Goal: Task Accomplishment & Management: Manage account settings

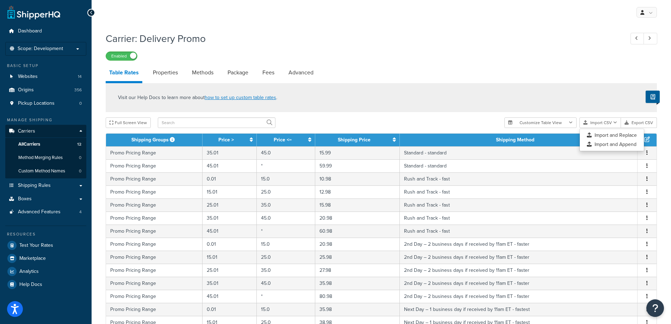
select select "25"
click at [57, 144] on link "All Carriers 12" at bounding box center [45, 144] width 81 height 13
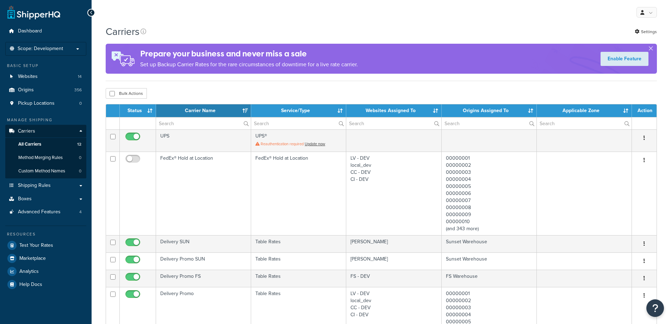
select select "15"
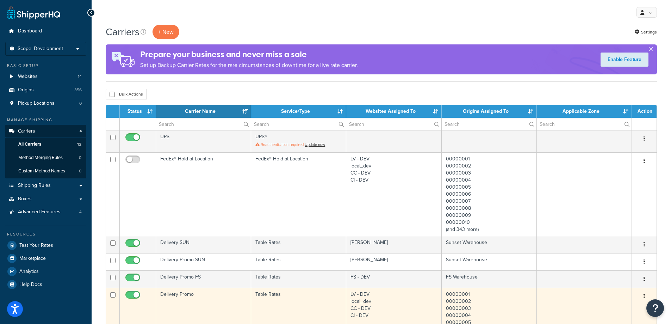
click at [213, 303] on td "Delivery Promo" at bounding box center [203, 328] width 95 height 83
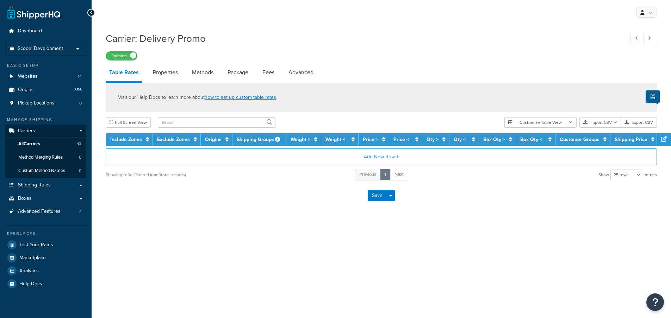
select select "25"
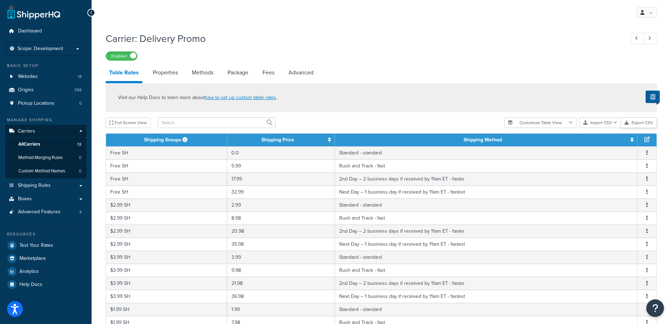
click at [651, 123] on button "Export CSV" at bounding box center [639, 122] width 36 height 11
click at [616, 123] on icon "button" at bounding box center [615, 122] width 4 height 4
click at [610, 128] on div "Customize Table View Show all columns Show selected columns Import CSV Import a…" at bounding box center [580, 122] width 153 height 11
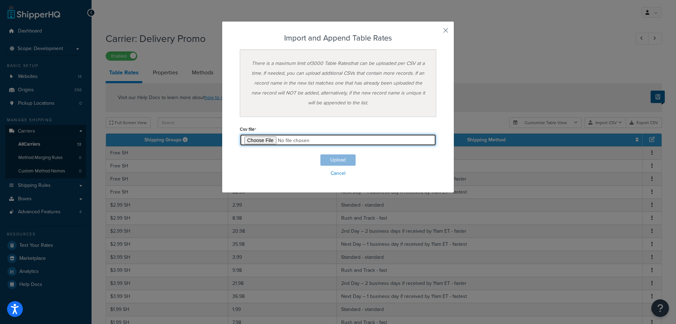
click at [263, 140] on input "file" at bounding box center [338, 140] width 197 height 12
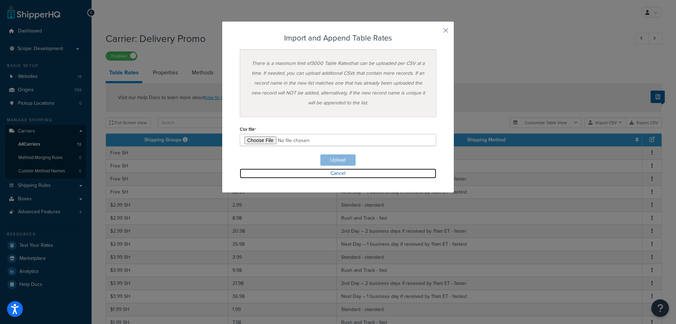
click at [336, 173] on link "Cancel" at bounding box center [338, 173] width 197 height 10
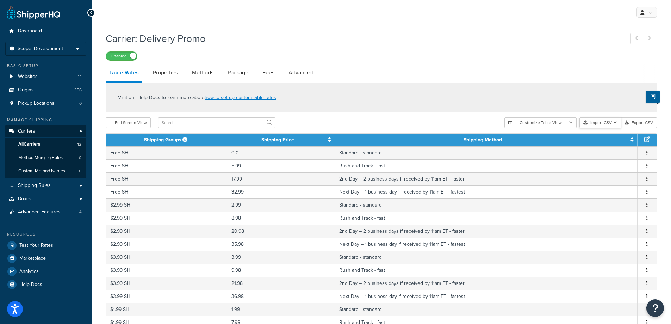
click at [616, 123] on icon "button" at bounding box center [615, 122] width 4 height 4
click at [609, 128] on div "Customize Table View Show all columns Show selected columns Import CSV Import a…" at bounding box center [580, 122] width 153 height 11
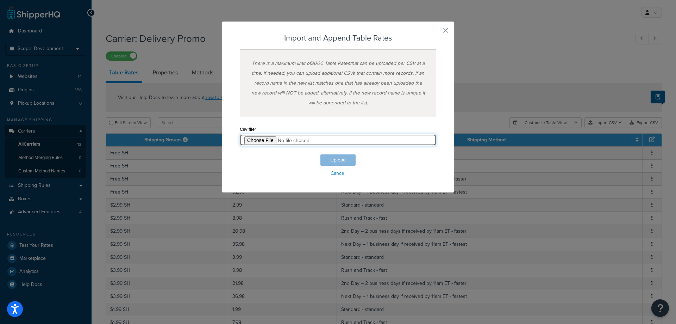
click at [263, 140] on input "file" at bounding box center [338, 140] width 197 height 12
type input "C:\fakepath\Table Rate Export-2025-09-05 0205.csv"
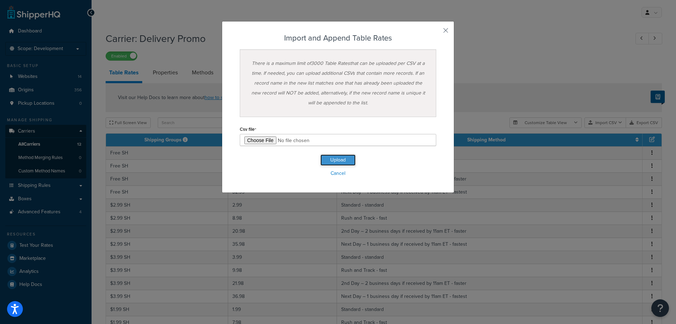
click at [335, 159] on button "Upload" at bounding box center [338, 159] width 35 height 11
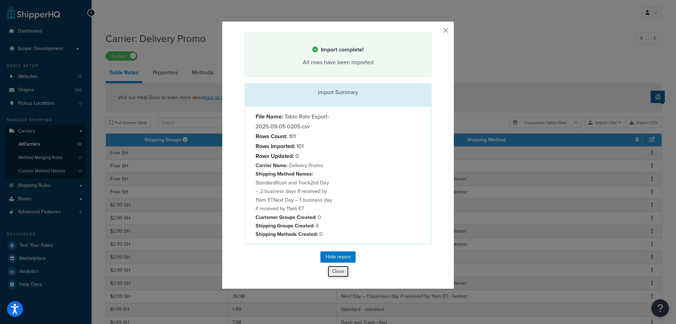
click at [338, 270] on button "Close" at bounding box center [338, 271] width 21 height 12
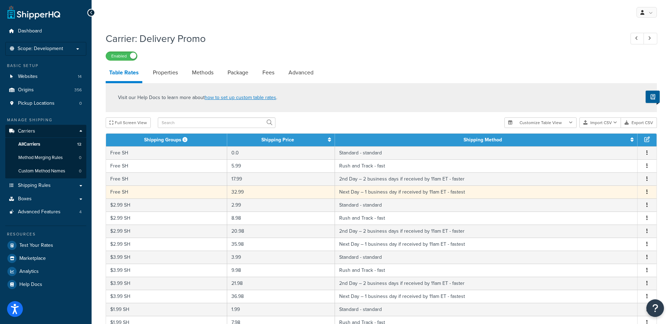
scroll to position [248, 0]
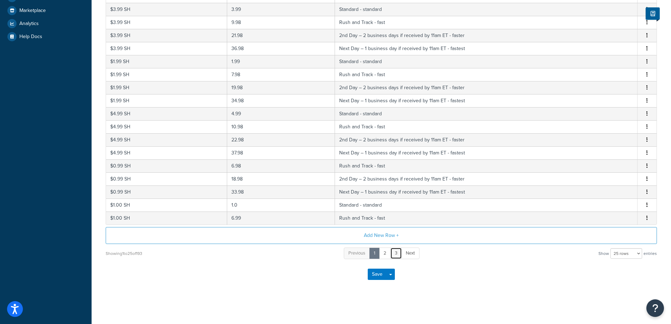
click at [396, 253] on link "3" at bounding box center [396, 253] width 12 height 12
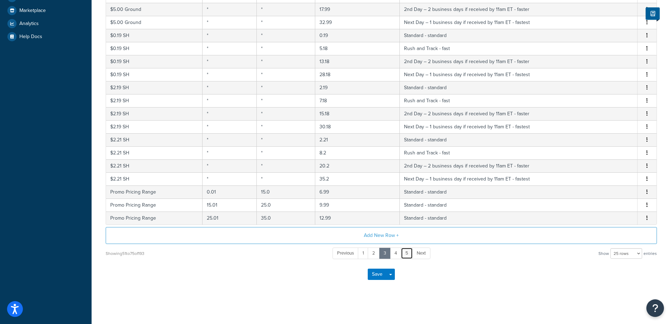
click at [408, 254] on link "5" at bounding box center [407, 253] width 12 height 12
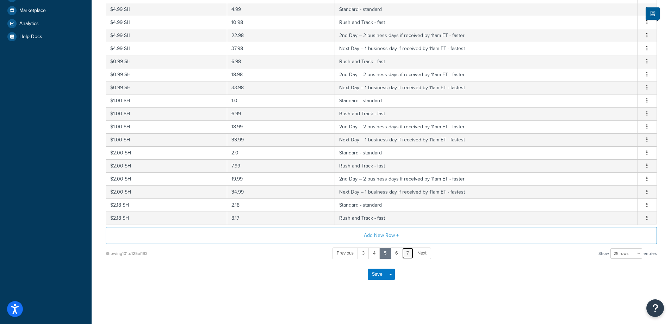
click at [408, 254] on link "7" at bounding box center [408, 253] width 12 height 12
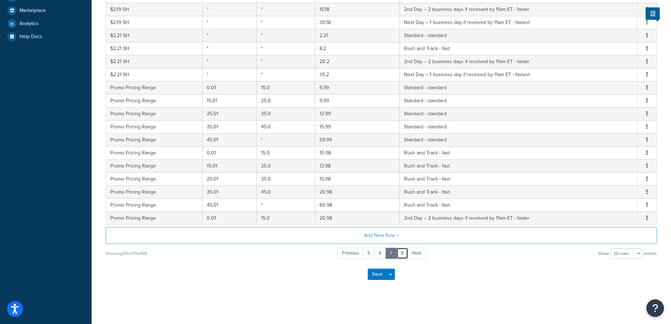
click at [402, 254] on link "8" at bounding box center [402, 253] width 12 height 12
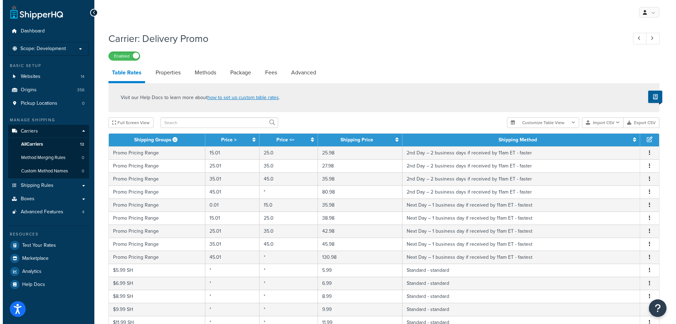
scroll to position [117, 0]
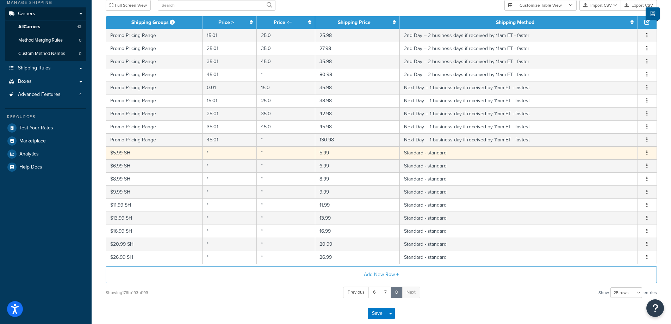
click at [234, 153] on td "*" at bounding box center [230, 152] width 54 height 13
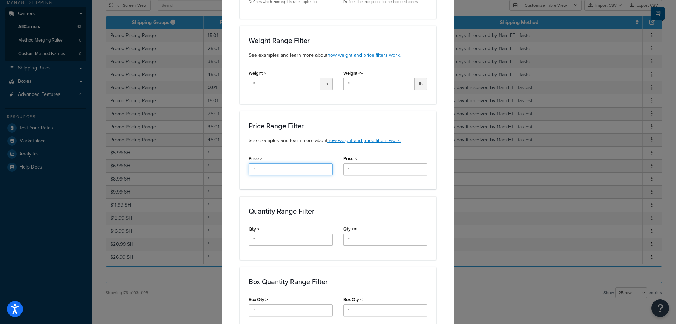
drag, startPoint x: 257, startPoint y: 168, endPoint x: 245, endPoint y: 173, distance: 13.3
click at [245, 173] on div "Price > *" at bounding box center [290, 166] width 95 height 27
type input "0"
click at [355, 172] on input "*" at bounding box center [385, 169] width 84 height 12
drag, startPoint x: 355, startPoint y: 172, endPoint x: 344, endPoint y: 172, distance: 10.2
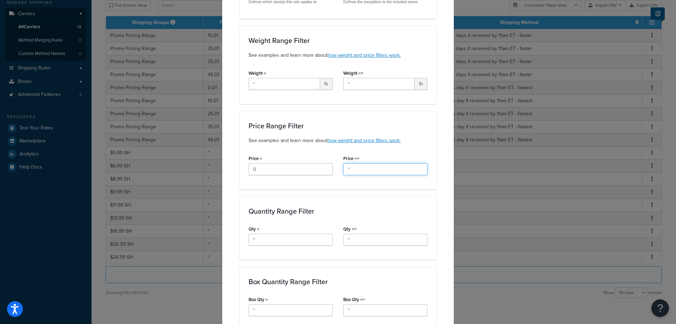
click at [346, 172] on input "*" at bounding box center [385, 169] width 84 height 12
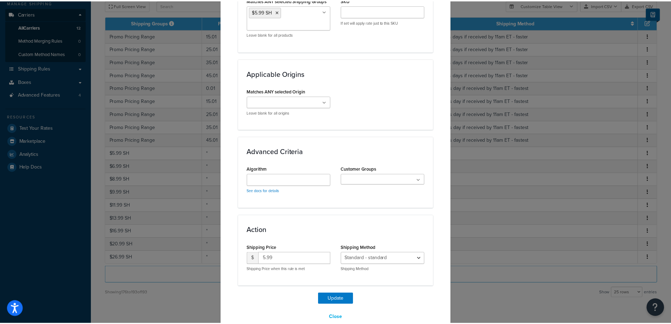
scroll to position [501, 0]
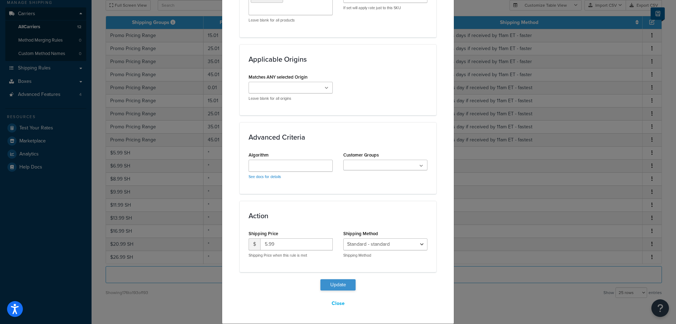
type input "5.99"
click at [339, 284] on button "Update" at bounding box center [338, 284] width 35 height 11
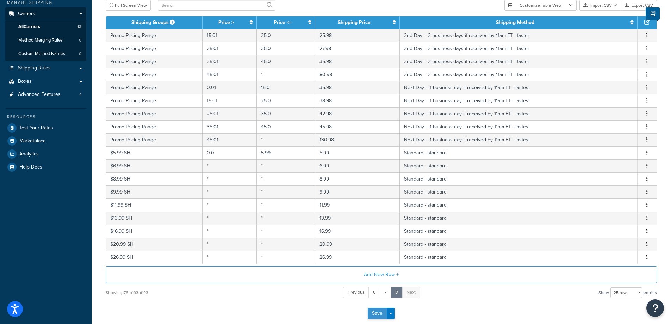
click at [377, 312] on button "Save" at bounding box center [377, 313] width 19 height 11
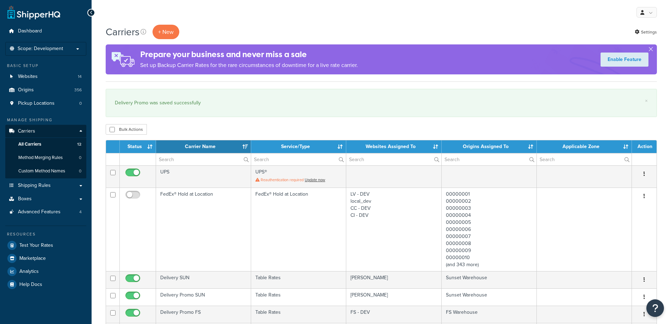
select select "15"
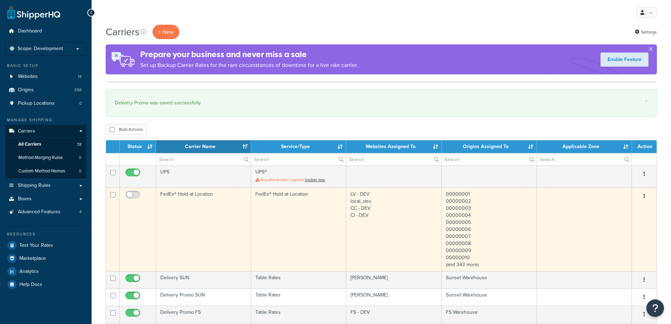
scroll to position [117, 0]
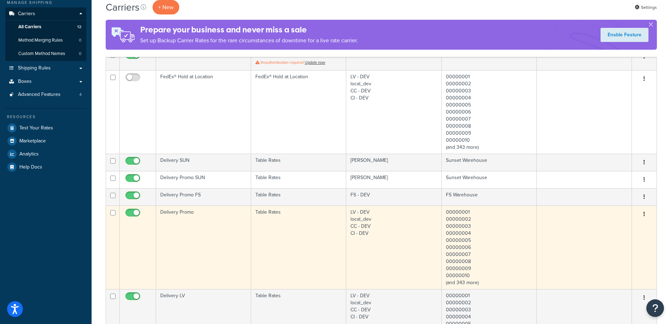
click at [205, 243] on td "Delivery Promo" at bounding box center [203, 246] width 95 height 83
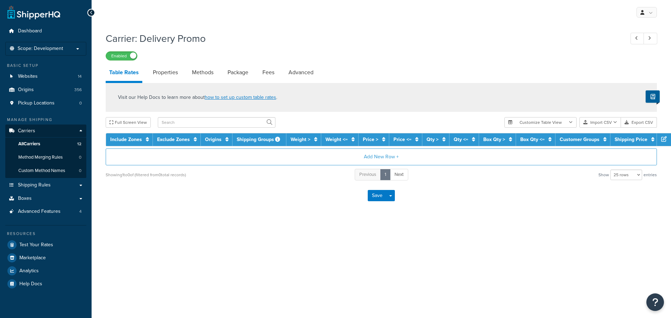
select select "25"
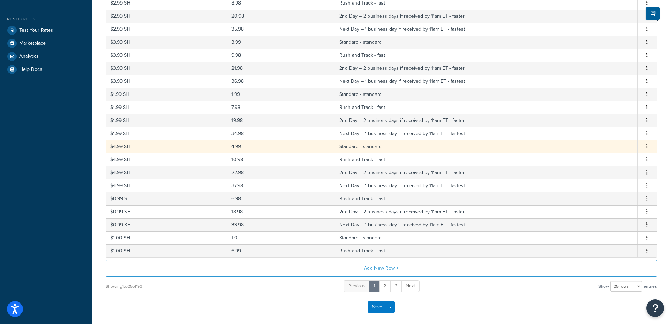
scroll to position [235, 0]
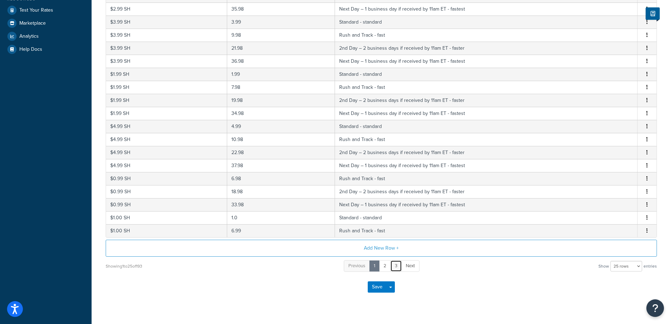
click at [398, 266] on link "3" at bounding box center [396, 266] width 12 height 12
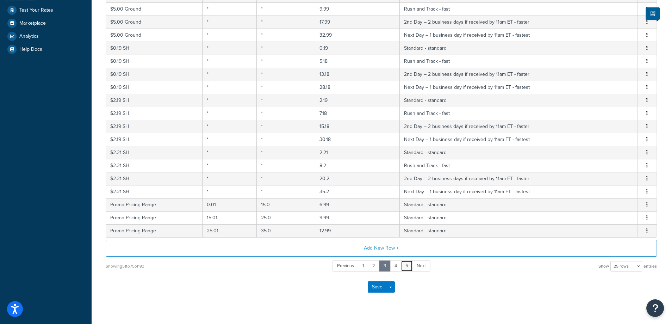
click at [407, 268] on link "5" at bounding box center [407, 266] width 12 height 12
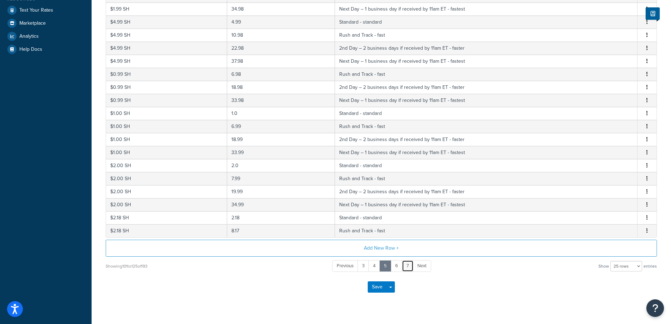
click at [407, 267] on link "7" at bounding box center [408, 266] width 12 height 12
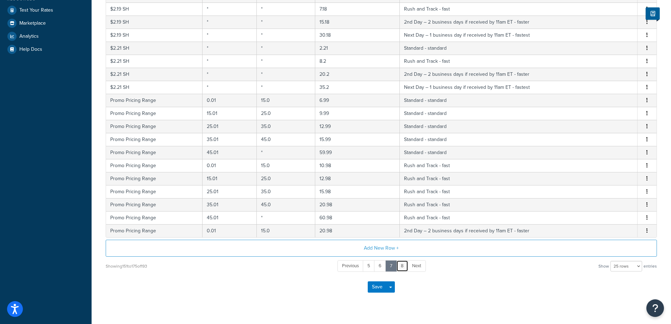
click at [403, 267] on link "8" at bounding box center [402, 266] width 12 height 12
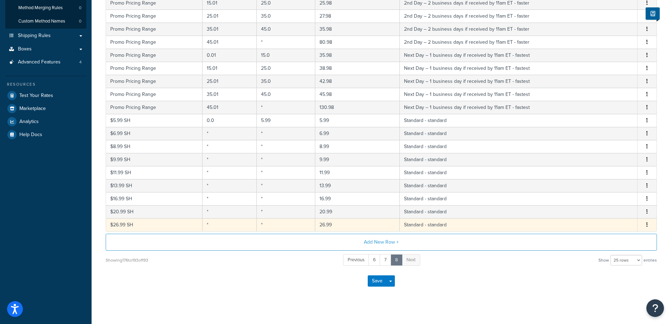
scroll to position [156, 0]
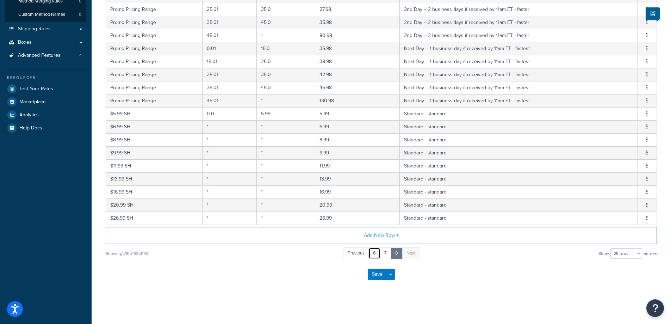
click at [375, 254] on link "6" at bounding box center [374, 253] width 12 height 12
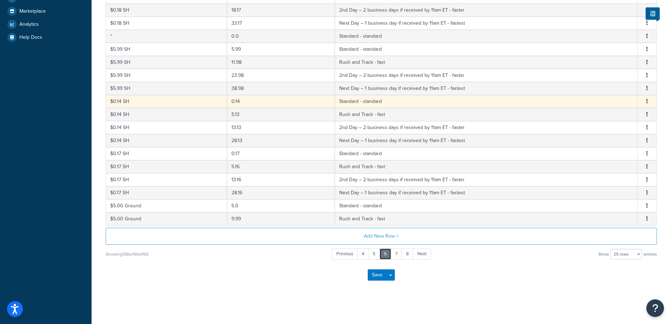
scroll to position [248, 0]
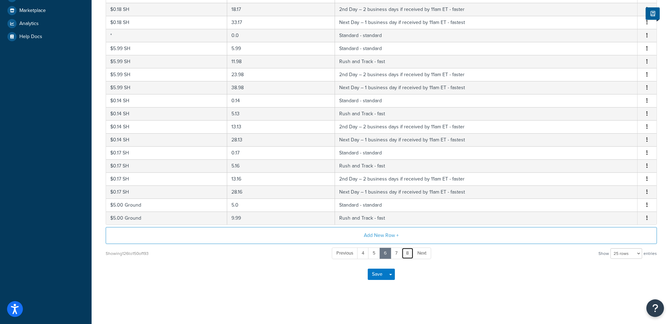
click at [408, 255] on link "8" at bounding box center [408, 253] width 12 height 12
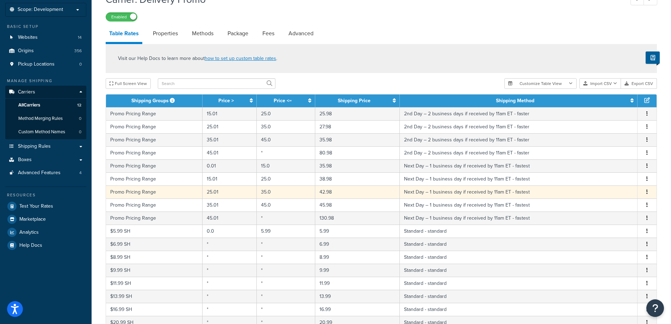
scroll to position [156, 0]
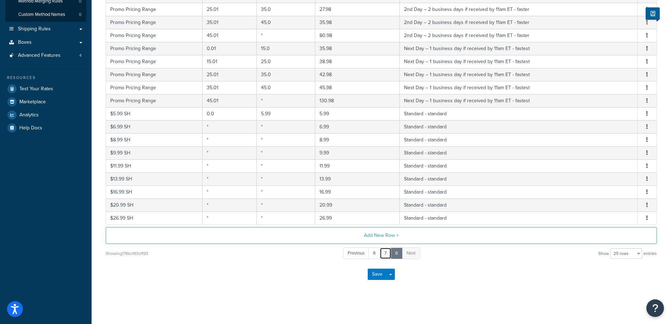
click at [385, 252] on link "7" at bounding box center [386, 253] width 12 height 12
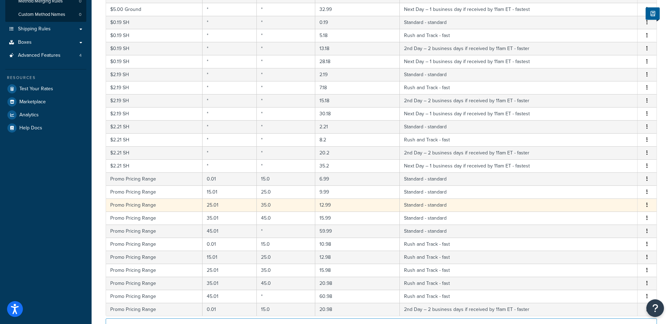
scroll to position [248, 0]
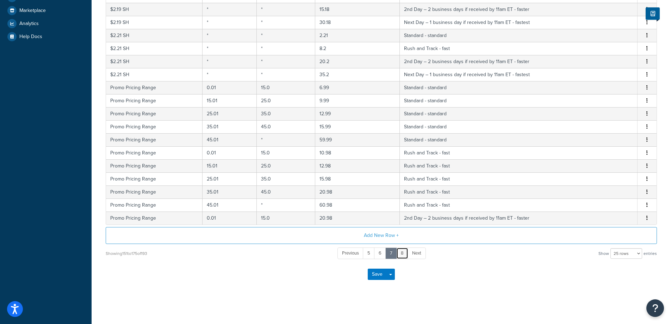
click at [403, 253] on link "8" at bounding box center [402, 253] width 12 height 12
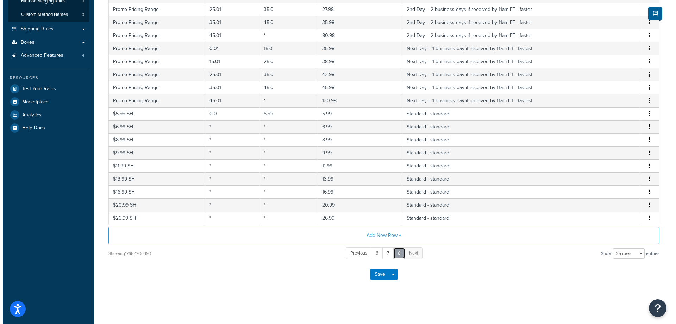
scroll to position [156, 0]
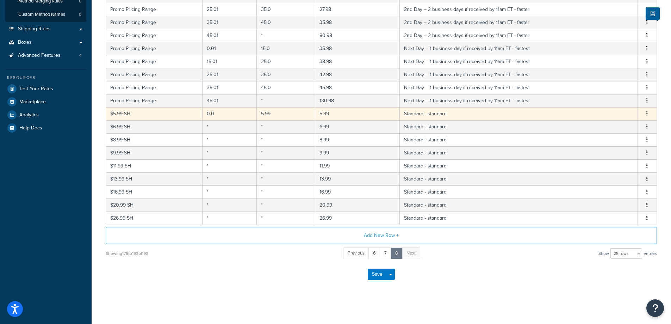
click at [178, 113] on td "$5.99 SH" at bounding box center [154, 113] width 97 height 13
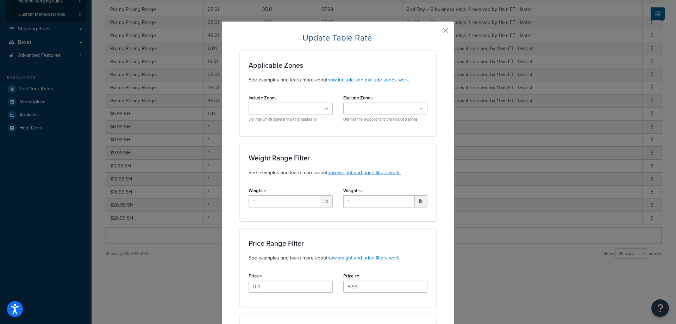
scroll to position [117, 0]
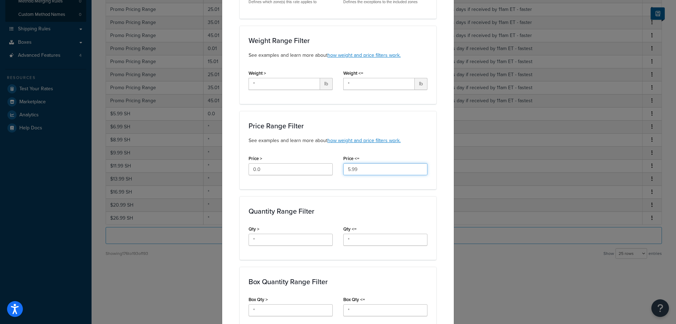
drag, startPoint x: 345, startPoint y: 170, endPoint x: 383, endPoint y: 173, distance: 38.5
click at [383, 173] on input "5.99" at bounding box center [385, 169] width 84 height 12
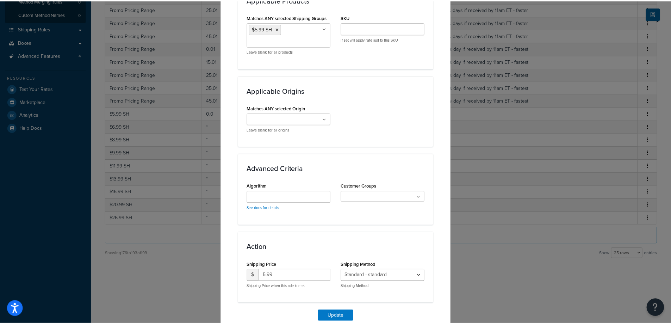
scroll to position [501, 0]
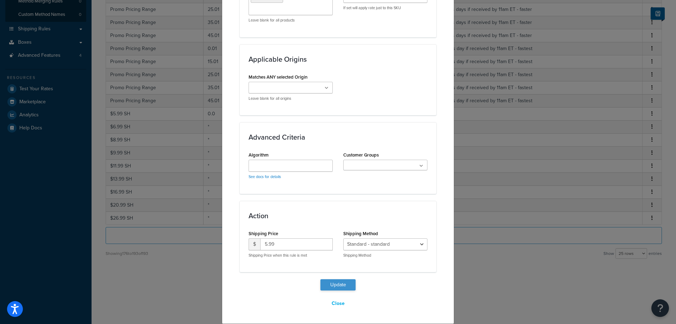
type input "10.00"
click at [336, 285] on button "Update" at bounding box center [338, 284] width 35 height 11
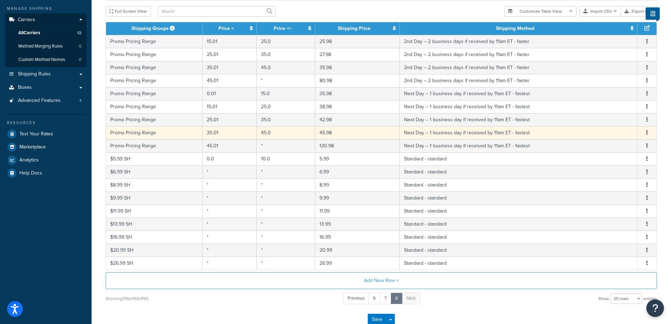
scroll to position [117, 0]
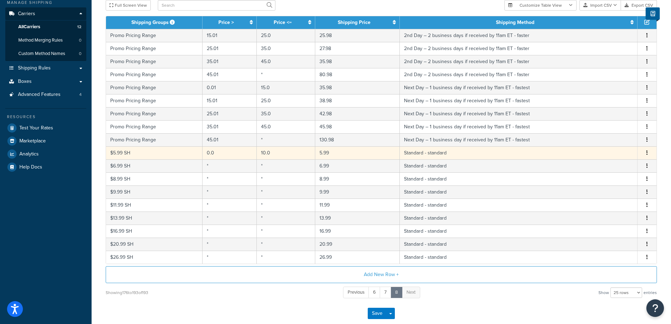
click at [647, 153] on icon "button" at bounding box center [646, 152] width 1 height 5
click at [606, 169] on div "Delete" at bounding box center [611, 167] width 50 height 14
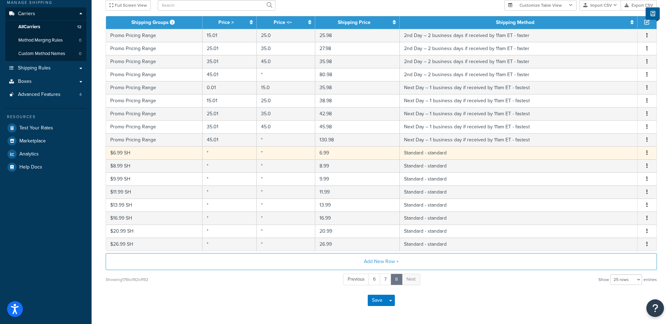
click at [647, 152] on icon "button" at bounding box center [646, 152] width 1 height 5
click at [608, 168] on div "Delete" at bounding box center [611, 167] width 50 height 14
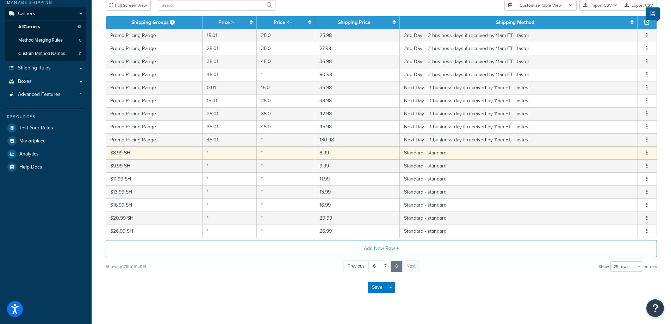
click at [647, 151] on icon "button" at bounding box center [646, 152] width 1 height 5
click at [608, 165] on div "Delete" at bounding box center [611, 167] width 50 height 14
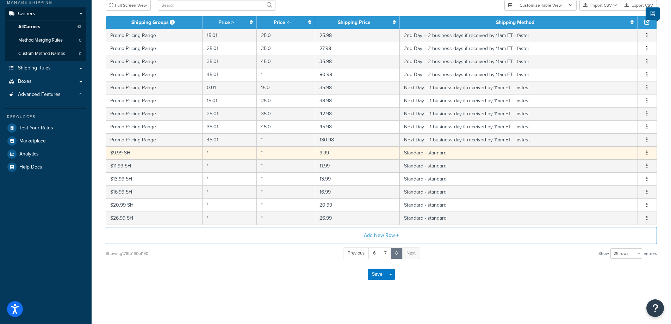
click at [646, 152] on button "button" at bounding box center [647, 153] width 6 height 8
click at [602, 166] on div "Delete" at bounding box center [611, 167] width 50 height 14
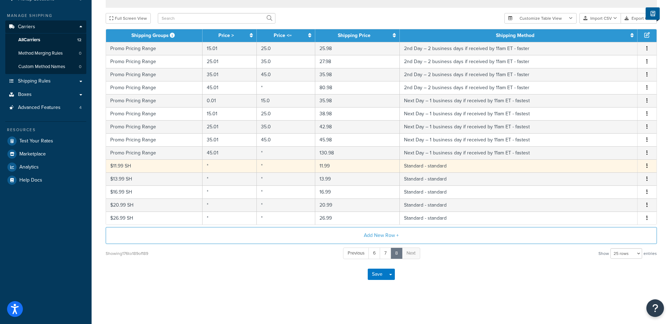
click at [647, 165] on icon "button" at bounding box center [646, 165] width 1 height 5
click at [610, 181] on div "Delete" at bounding box center [611, 180] width 50 height 14
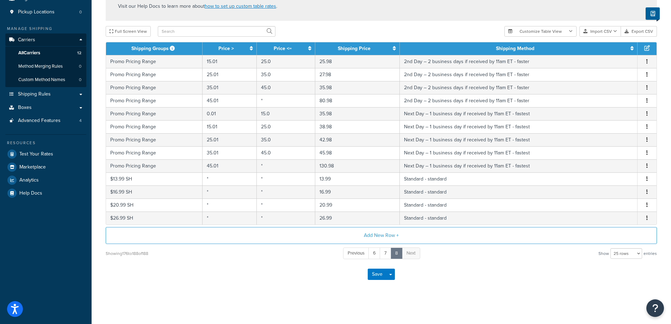
scroll to position [91, 0]
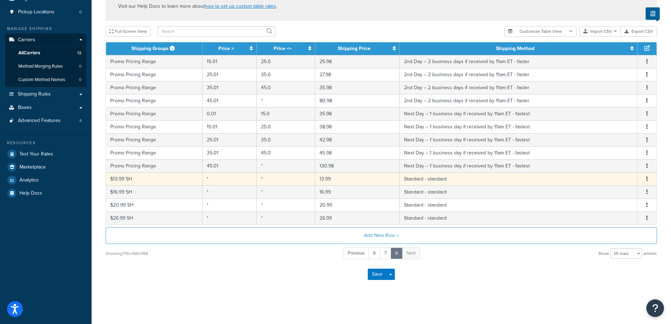
click at [646, 178] on button "button" at bounding box center [647, 179] width 6 height 8
click at [606, 192] on div "Delete" at bounding box center [611, 193] width 50 height 14
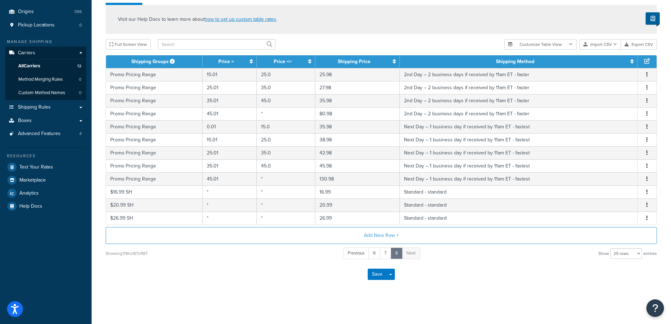
scroll to position [78, 0]
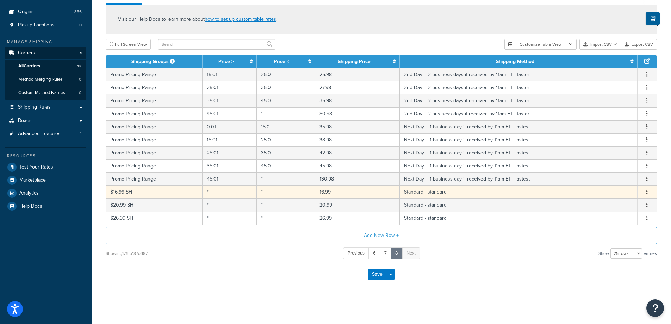
click at [647, 191] on icon "button" at bounding box center [646, 191] width 1 height 5
click at [603, 204] on div "Delete" at bounding box center [611, 206] width 50 height 14
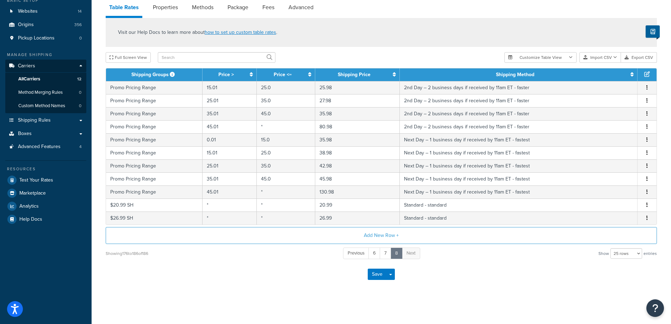
scroll to position [65, 0]
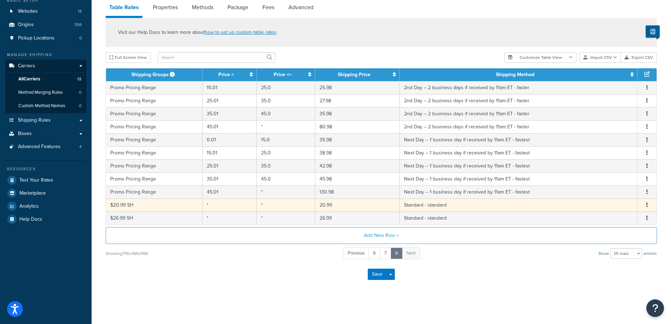
click at [648, 205] on button "button" at bounding box center [647, 205] width 6 height 8
click at [610, 218] on div "Delete" at bounding box center [611, 219] width 50 height 14
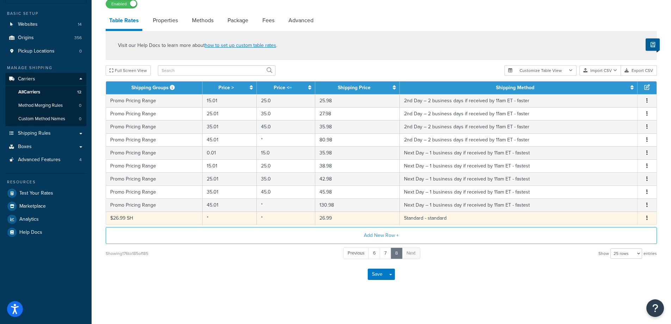
click at [648, 217] on button "button" at bounding box center [647, 218] width 6 height 8
click at [609, 228] on div "Delete" at bounding box center [611, 232] width 50 height 14
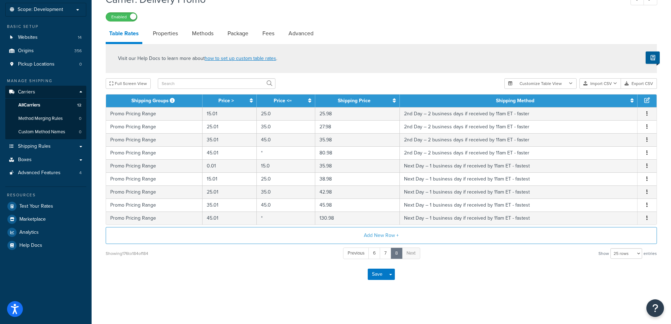
scroll to position [39, 0]
click at [378, 273] on button "Save" at bounding box center [377, 273] width 19 height 11
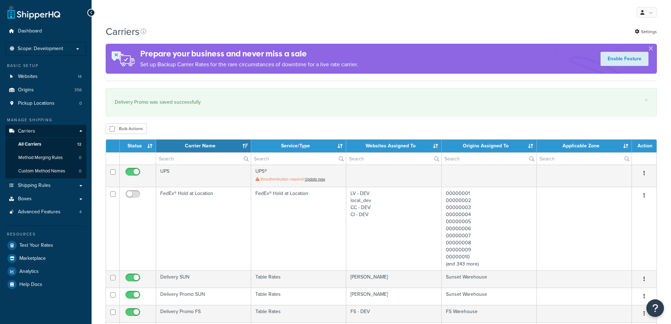
select select "15"
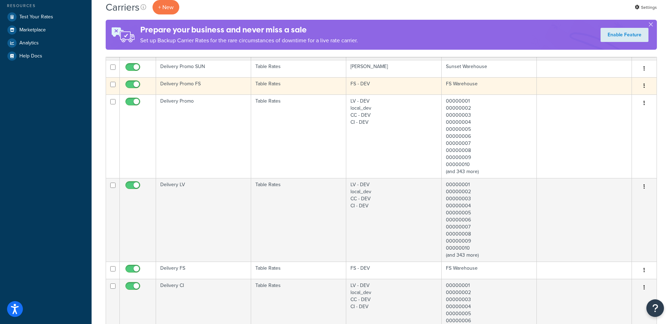
scroll to position [235, 0]
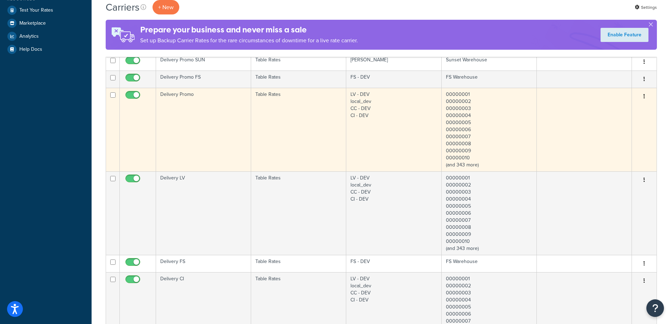
click at [199, 127] on td "Delivery Promo" at bounding box center [203, 129] width 95 height 83
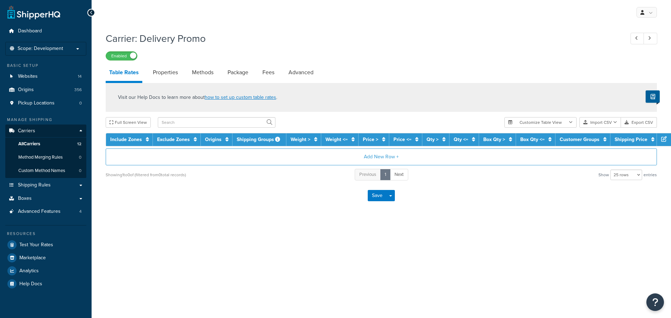
select select "25"
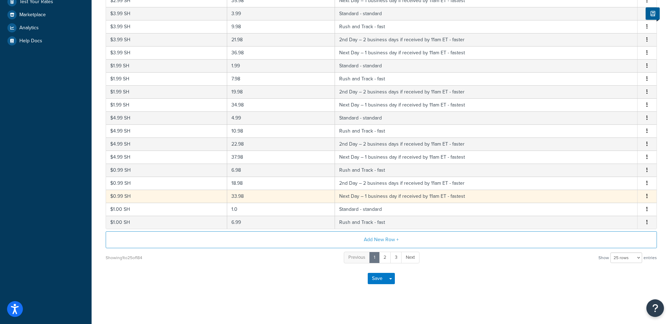
scroll to position [248, 0]
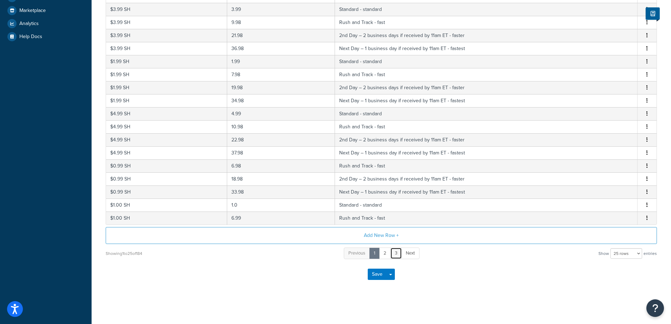
click at [397, 253] on link "3" at bounding box center [396, 253] width 12 height 12
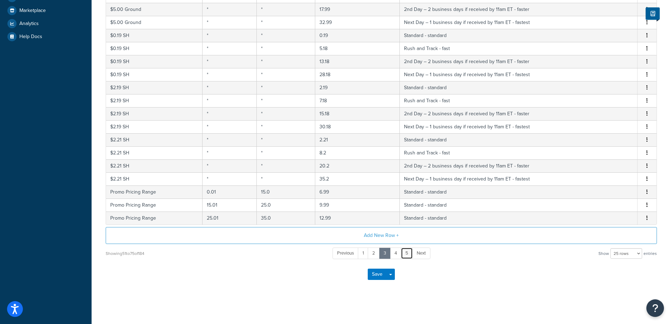
click at [408, 253] on link "5" at bounding box center [407, 253] width 12 height 12
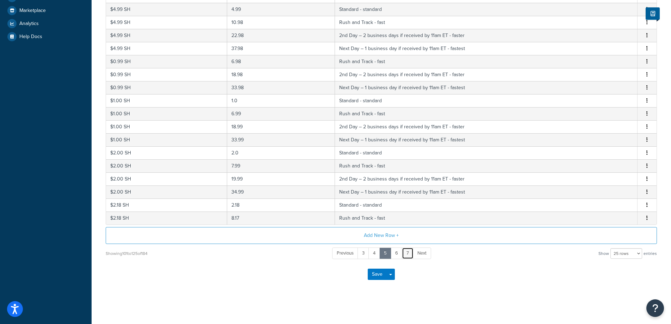
click at [407, 254] on link "7" at bounding box center [408, 253] width 12 height 12
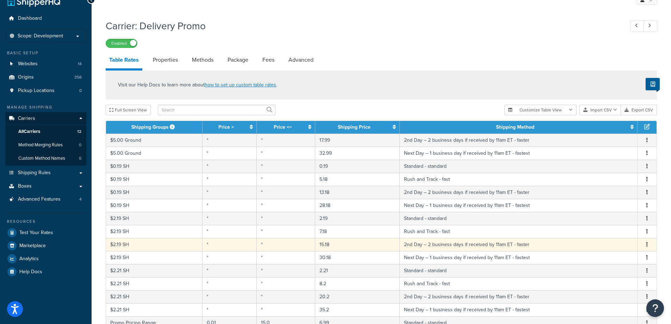
scroll to position [0, 0]
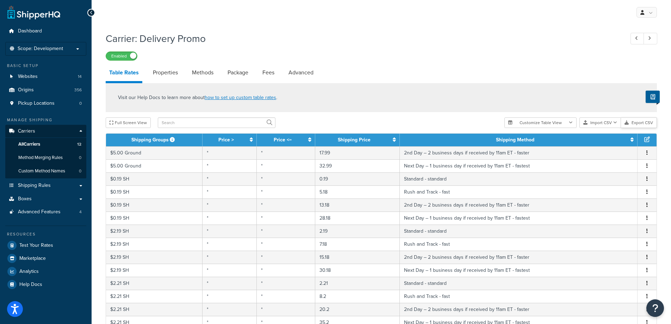
click at [639, 123] on button "Export CSV" at bounding box center [639, 122] width 36 height 11
click at [616, 123] on icon "button" at bounding box center [615, 122] width 4 height 4
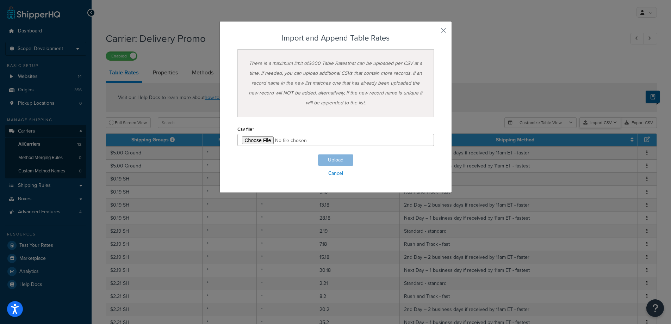
click at [608, 128] on div "Customize Table View Show all columns Show selected columns Import CSV Import a…" at bounding box center [580, 122] width 153 height 11
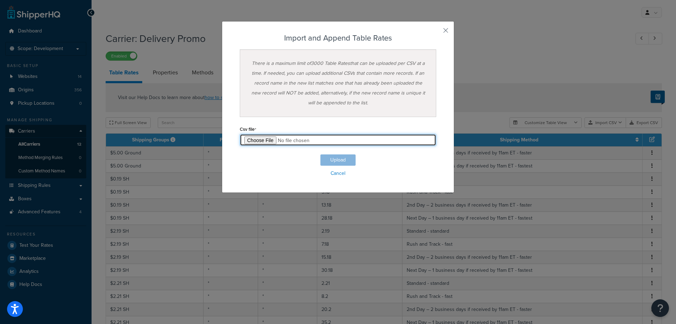
click at [254, 141] on input "file" at bounding box center [338, 140] width 197 height 12
type input "C:\fakepath\Table Rate Export-2025-09-05 0246.csv"
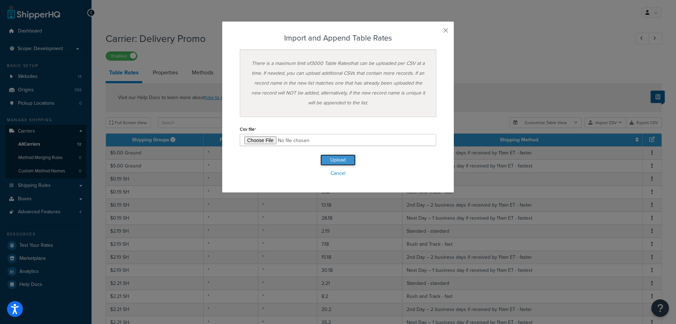
click at [336, 160] on button "Upload" at bounding box center [338, 159] width 35 height 11
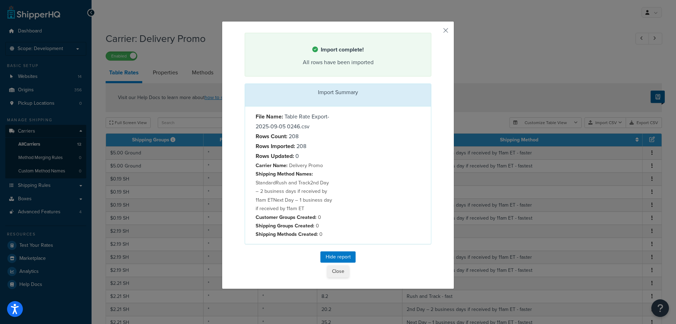
click at [336, 271] on button "Close" at bounding box center [338, 271] width 21 height 12
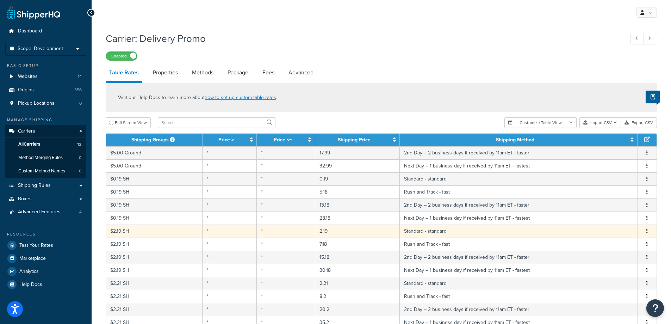
scroll to position [248, 0]
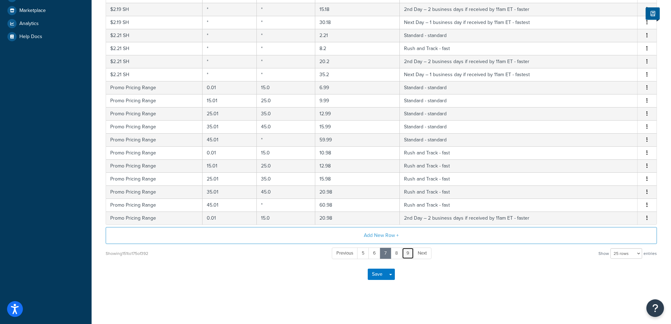
click at [409, 253] on link "9" at bounding box center [408, 253] width 12 height 12
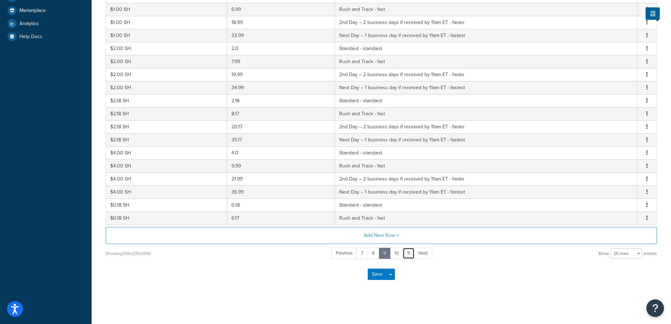
click at [411, 254] on link "11" at bounding box center [409, 253] width 12 height 12
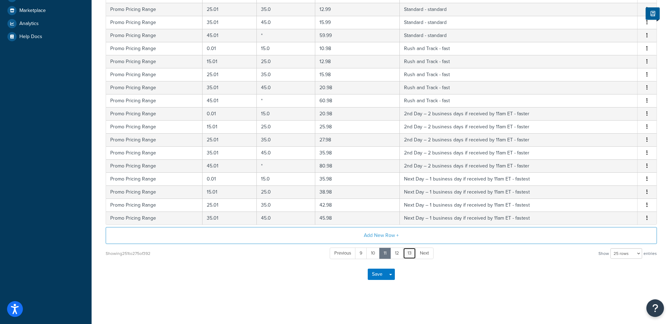
click at [410, 254] on link "13" at bounding box center [409, 253] width 13 height 12
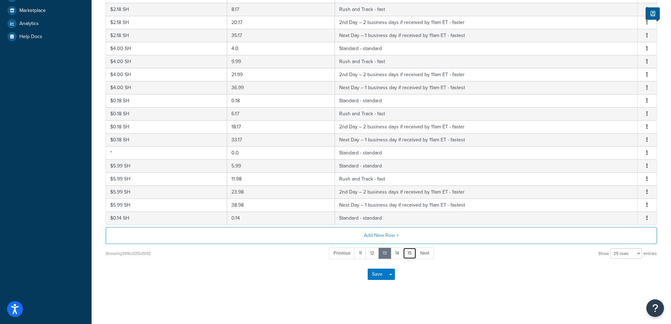
click at [409, 253] on link "15" at bounding box center [409, 253] width 13 height 12
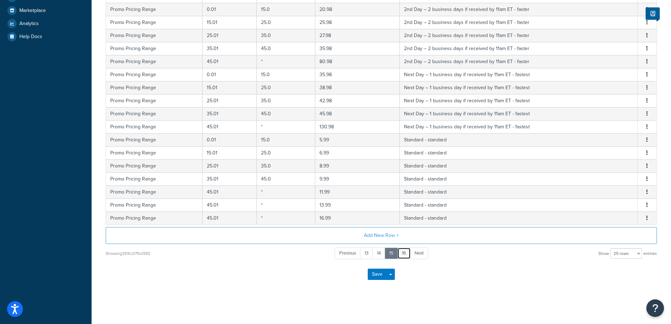
click at [405, 255] on link "16" at bounding box center [403, 253] width 13 height 12
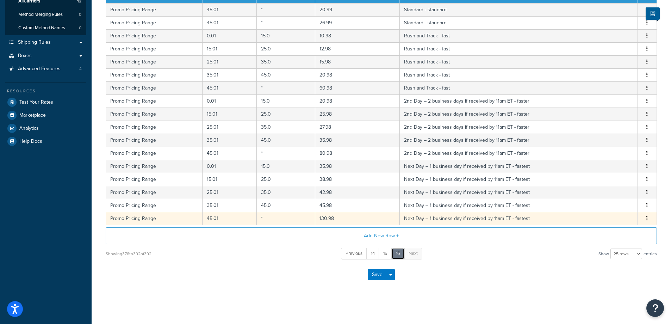
scroll to position [143, 0]
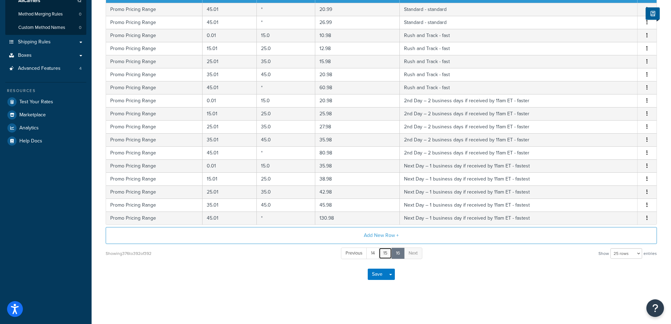
click at [387, 252] on link "15" at bounding box center [385, 253] width 13 height 12
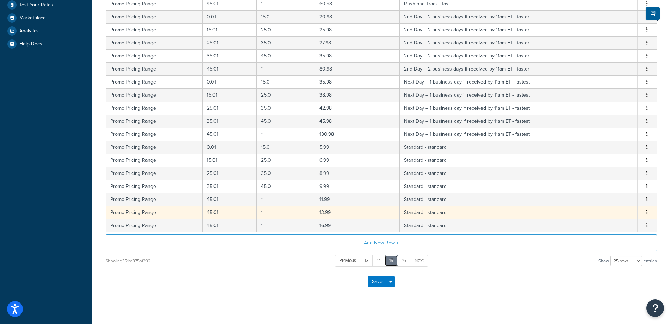
scroll to position [248, 0]
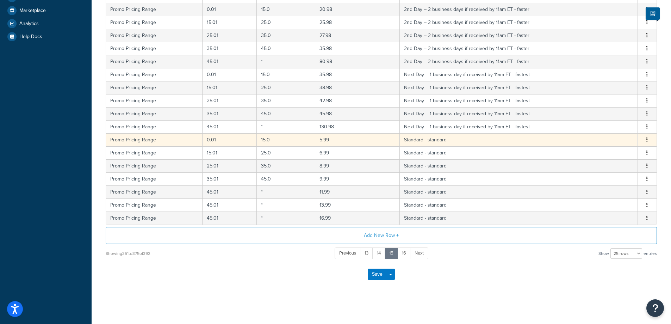
click at [647, 140] on icon "button" at bounding box center [646, 139] width 1 height 5
click at [610, 152] on div "Delete" at bounding box center [611, 154] width 50 height 14
click at [646, 138] on icon "button" at bounding box center [646, 139] width 1 height 5
click at [612, 156] on div "Delete" at bounding box center [611, 154] width 50 height 14
click at [648, 139] on button "button" at bounding box center [647, 140] width 6 height 8
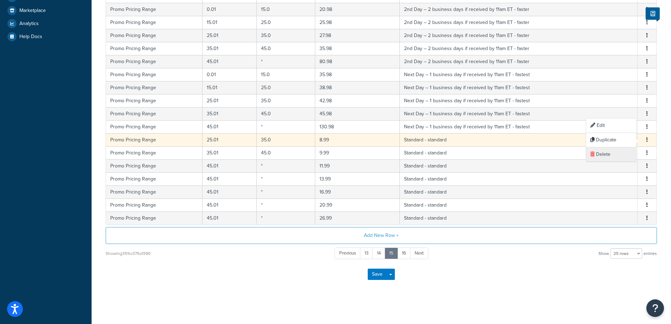
click at [610, 155] on div "Delete" at bounding box center [611, 154] width 50 height 14
click at [647, 138] on icon "button" at bounding box center [646, 139] width 1 height 5
click at [609, 153] on div "Delete" at bounding box center [611, 154] width 50 height 14
click at [646, 138] on icon "button" at bounding box center [646, 139] width 1 height 5
click at [605, 152] on div "Delete" at bounding box center [611, 154] width 50 height 14
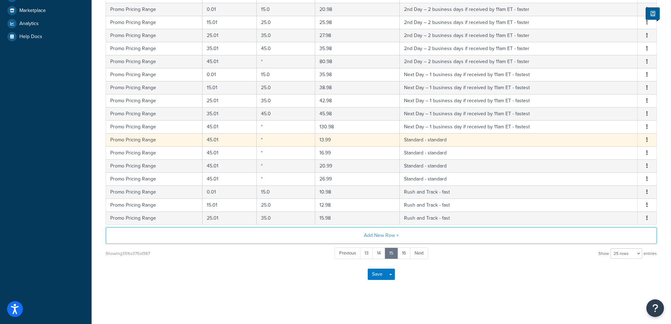
click at [646, 139] on icon "button" at bounding box center [646, 139] width 1 height 5
click at [607, 156] on div "Delete" at bounding box center [611, 154] width 50 height 14
click at [647, 140] on icon "button" at bounding box center [646, 139] width 1 height 5
click at [606, 153] on div "Delete" at bounding box center [611, 154] width 50 height 14
click at [647, 141] on icon "button" at bounding box center [646, 139] width 1 height 5
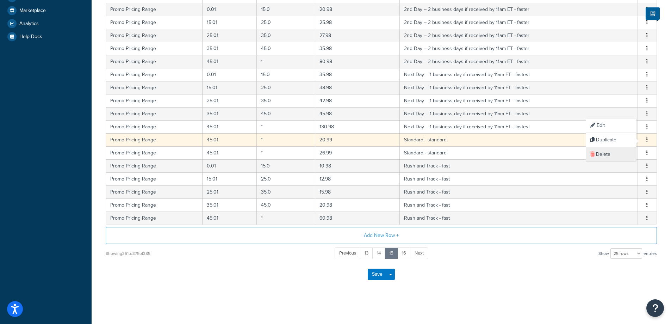
click at [607, 153] on div "Delete" at bounding box center [611, 154] width 50 height 14
click at [646, 138] on icon "button" at bounding box center [646, 139] width 1 height 5
click at [612, 152] on div "Delete" at bounding box center [611, 154] width 50 height 14
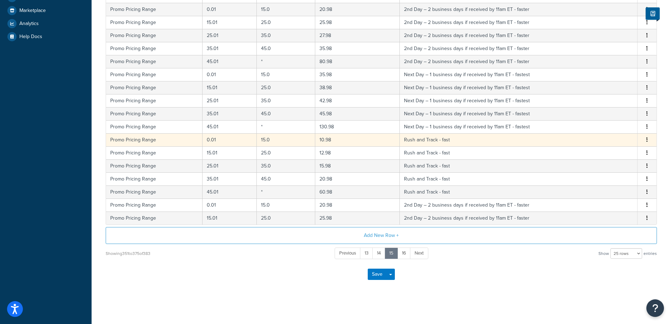
click at [646, 139] on icon "button" at bounding box center [646, 139] width 1 height 5
click at [610, 151] on div "Delete" at bounding box center [611, 154] width 50 height 14
click at [647, 138] on icon "button" at bounding box center [646, 139] width 1 height 5
click at [610, 150] on div "Delete" at bounding box center [611, 154] width 50 height 14
click at [647, 138] on icon "button" at bounding box center [646, 139] width 1 height 5
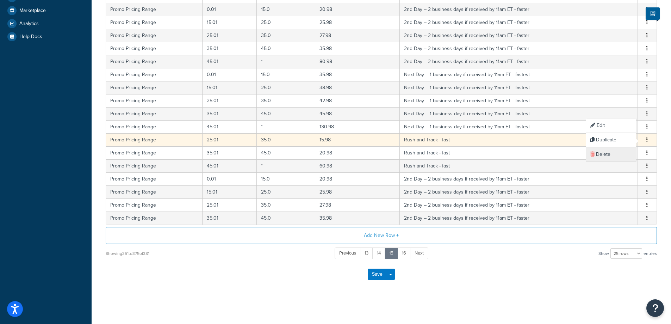
click at [613, 151] on div "Delete" at bounding box center [611, 154] width 50 height 14
click at [646, 138] on icon "button" at bounding box center [646, 139] width 1 height 5
click at [609, 153] on div "Delete" at bounding box center [611, 154] width 50 height 14
click at [645, 138] on button "button" at bounding box center [647, 140] width 6 height 8
click at [602, 155] on div "Delete" at bounding box center [611, 154] width 50 height 14
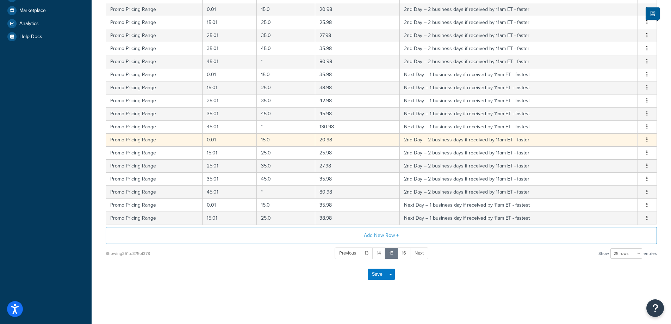
click at [646, 138] on button "button" at bounding box center [647, 140] width 6 height 8
click at [611, 153] on div "Delete" at bounding box center [611, 154] width 50 height 14
click at [645, 139] on button "button" at bounding box center [647, 140] width 6 height 8
click at [603, 151] on div "Delete" at bounding box center [611, 154] width 50 height 14
click at [648, 138] on button "button" at bounding box center [647, 140] width 6 height 8
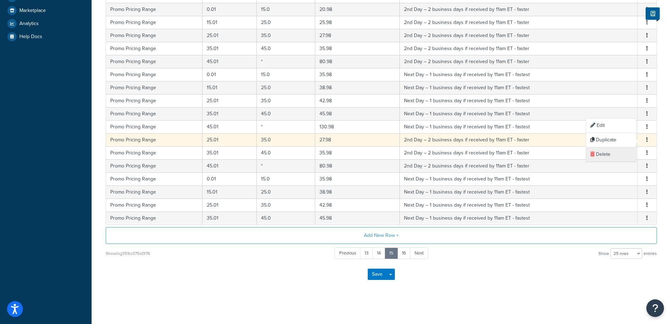
click at [604, 151] on div "Delete" at bounding box center [611, 154] width 50 height 14
click at [647, 138] on icon "button" at bounding box center [646, 139] width 1 height 5
click at [610, 151] on div "Delete" at bounding box center [611, 154] width 50 height 14
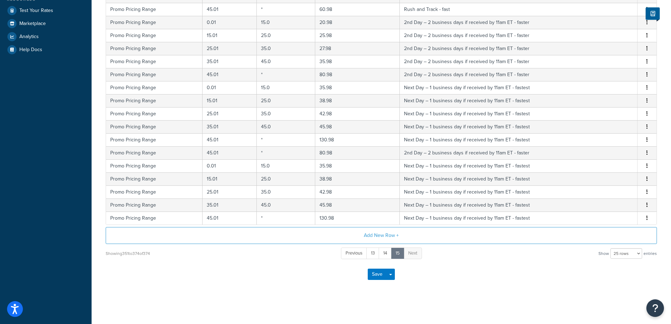
scroll to position [235, 0]
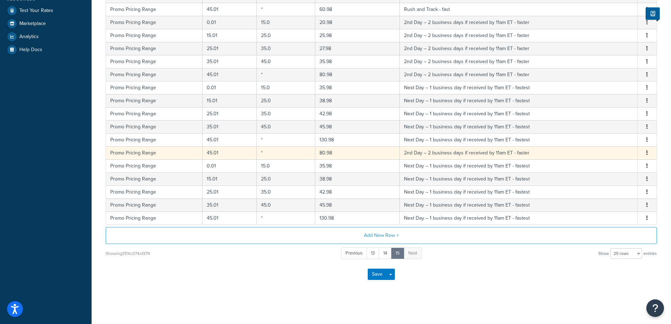
click at [646, 152] on button "button" at bounding box center [647, 153] width 6 height 8
click at [604, 163] on div "Delete" at bounding box center [611, 167] width 50 height 14
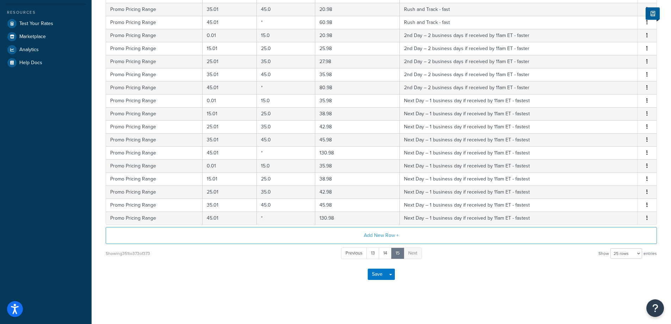
scroll to position [222, 0]
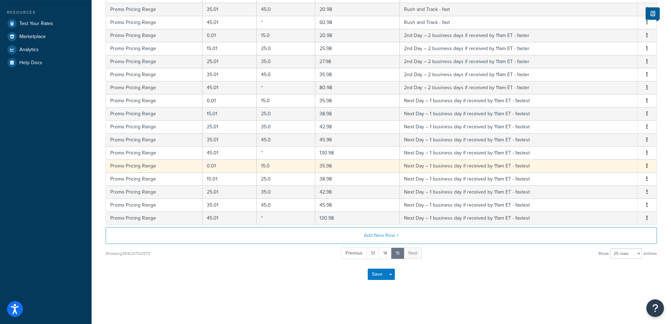
click at [648, 165] on button "button" at bounding box center [647, 166] width 6 height 8
click at [610, 179] on div "Delete" at bounding box center [611, 180] width 50 height 14
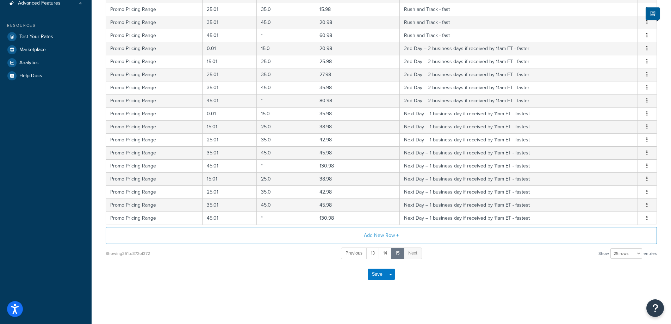
scroll to position [209, 0]
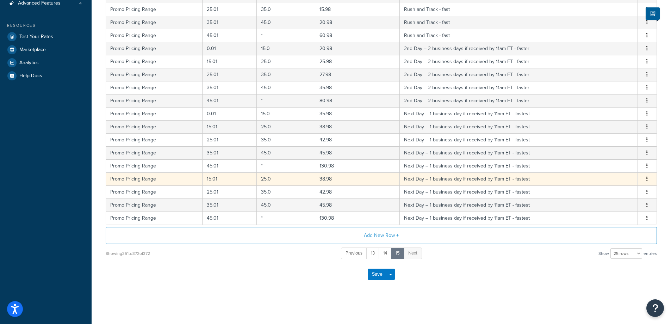
click at [648, 177] on button "button" at bounding box center [647, 179] width 6 height 8
click at [612, 191] on div "Delete" at bounding box center [611, 193] width 50 height 14
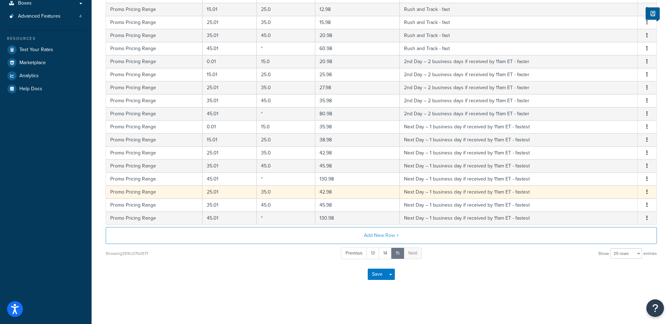
click at [648, 191] on button "button" at bounding box center [647, 192] width 6 height 8
click at [607, 203] on div "Delete" at bounding box center [611, 206] width 50 height 14
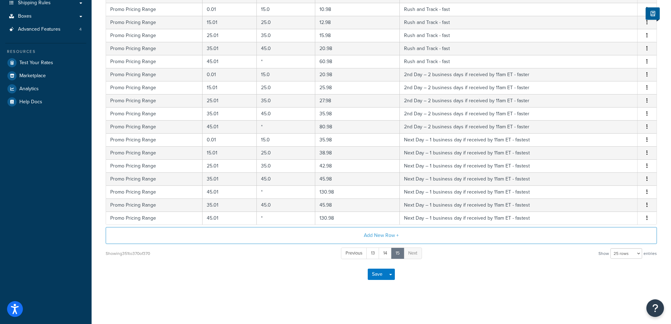
scroll to position [182, 0]
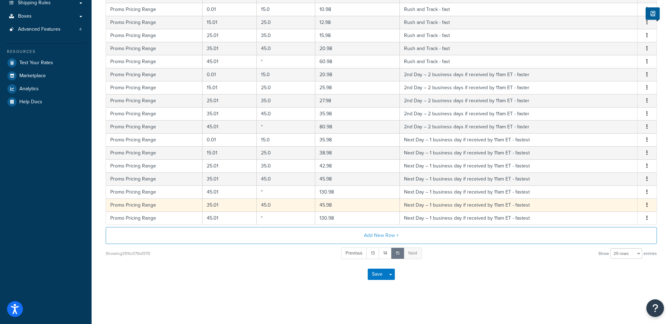
click at [647, 205] on icon "button" at bounding box center [646, 204] width 1 height 5
click at [609, 217] on div "Delete" at bounding box center [611, 219] width 50 height 14
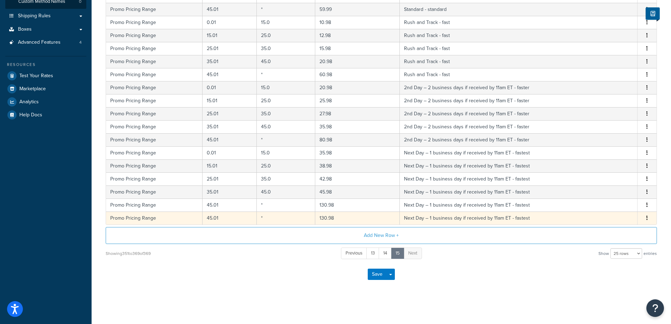
click at [647, 217] on icon "button" at bounding box center [646, 217] width 1 height 5
click at [607, 230] on div "Delete" at bounding box center [611, 232] width 50 height 14
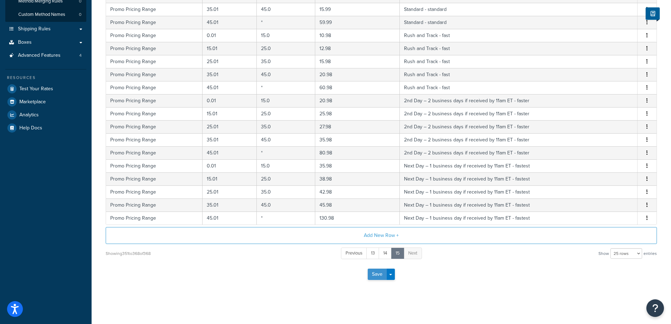
click at [375, 274] on button "Save" at bounding box center [377, 273] width 19 height 11
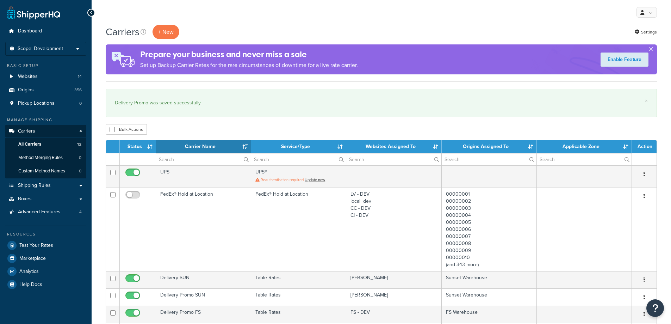
select select "15"
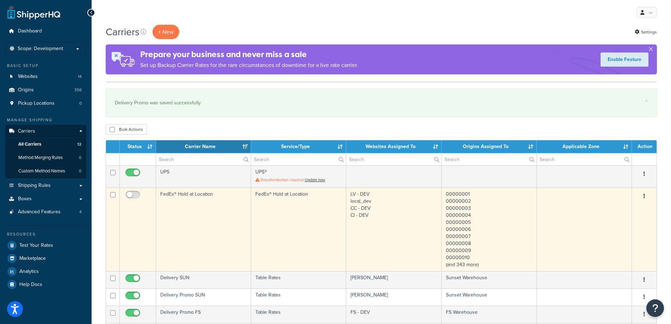
scroll to position [117, 0]
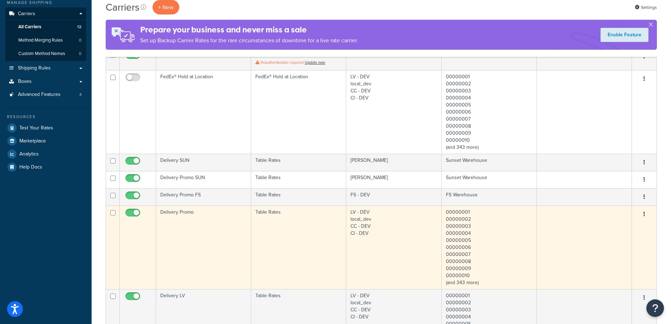
click at [208, 226] on td "Delivery Promo" at bounding box center [203, 246] width 95 height 83
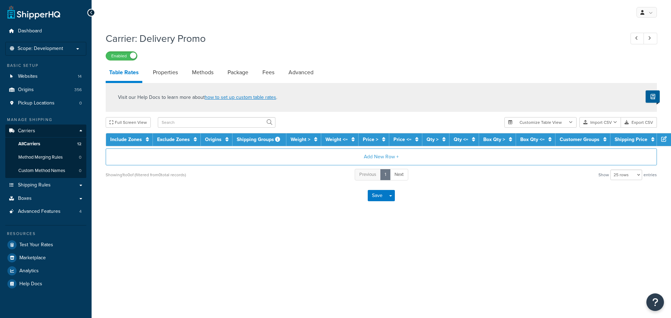
select select "25"
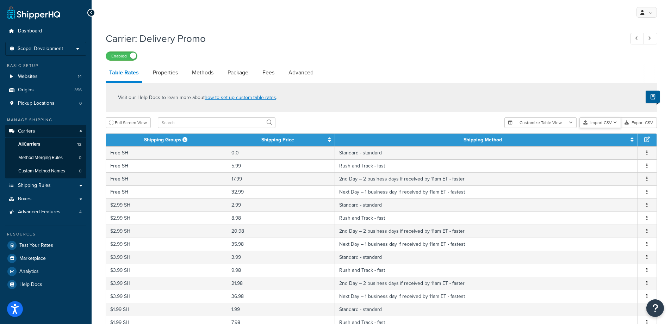
click at [617, 123] on icon "button" at bounding box center [615, 122] width 4 height 4
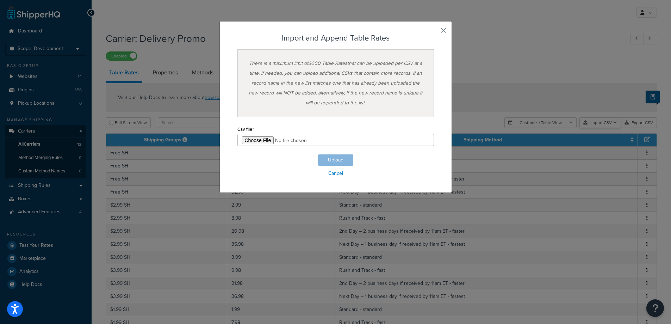
click at [609, 128] on div "Customize Table View Show all columns Show selected columns Import CSV Import a…" at bounding box center [580, 122] width 153 height 11
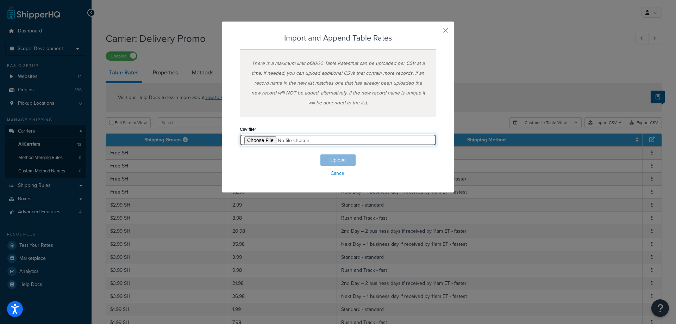
click at [256, 140] on input "file" at bounding box center [338, 140] width 197 height 12
type input "C:\fakepath\Table Rate Export-2025-09-05 0246.csv"
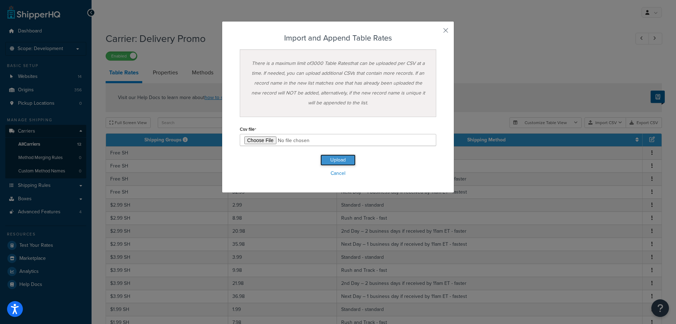
click at [341, 161] on button "Upload" at bounding box center [338, 159] width 35 height 11
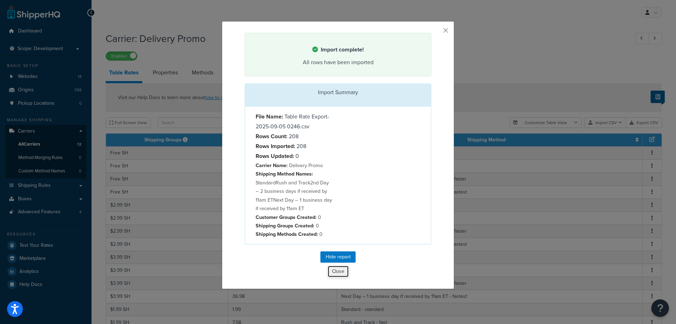
click at [336, 272] on button "Close" at bounding box center [338, 271] width 21 height 12
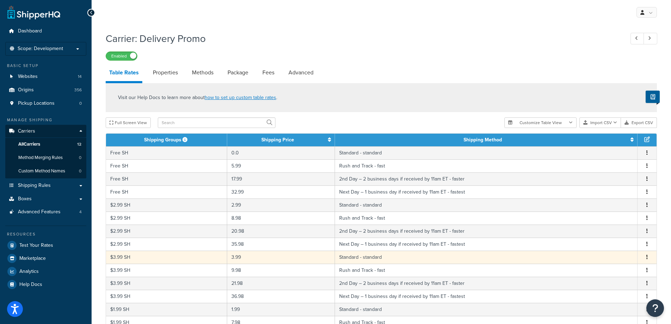
scroll to position [248, 0]
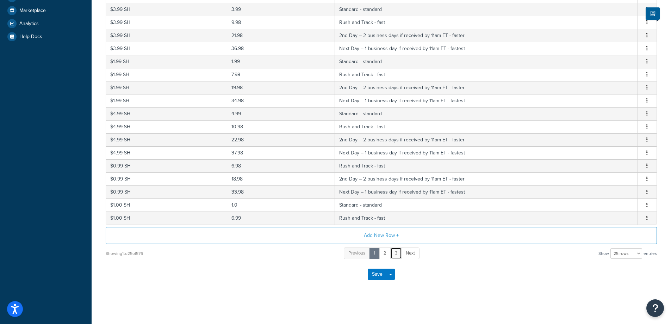
click at [398, 254] on link "3" at bounding box center [396, 253] width 12 height 12
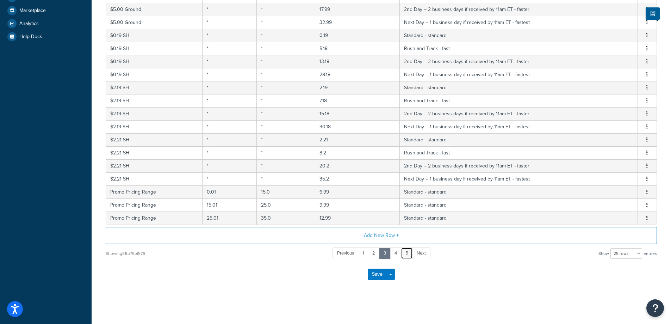
click at [406, 253] on link "5" at bounding box center [407, 253] width 12 height 12
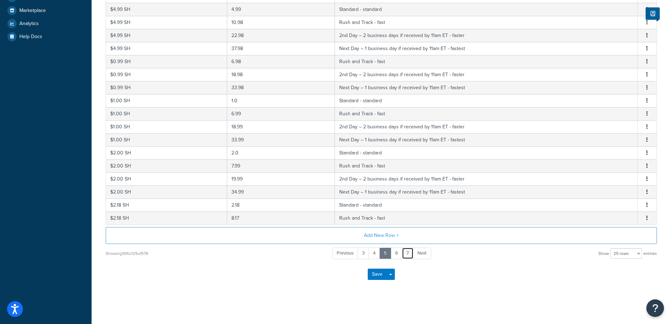
click at [409, 253] on link "7" at bounding box center [408, 253] width 12 height 12
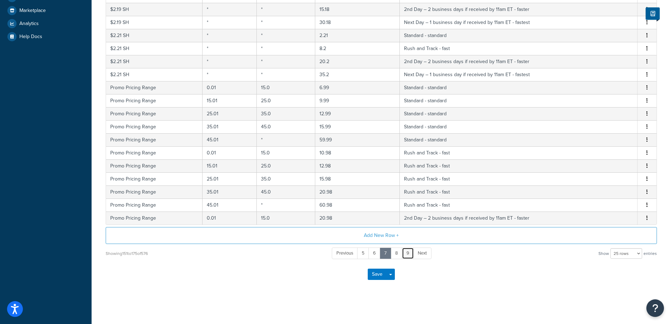
click at [409, 253] on link "9" at bounding box center [408, 253] width 12 height 12
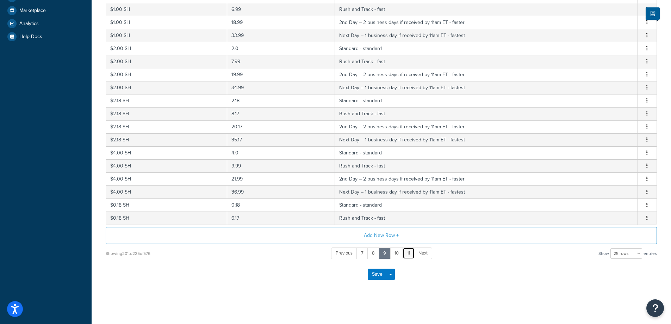
click at [410, 253] on link "11" at bounding box center [409, 253] width 12 height 12
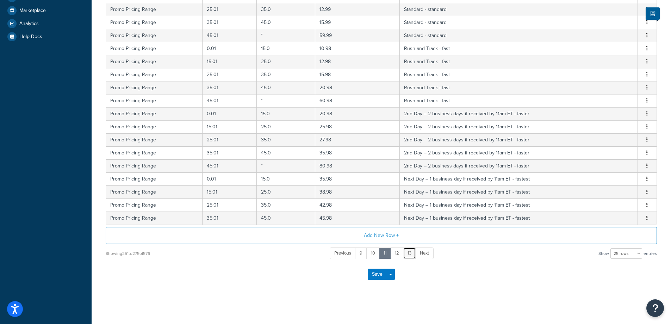
click at [411, 253] on link "13" at bounding box center [409, 253] width 13 height 12
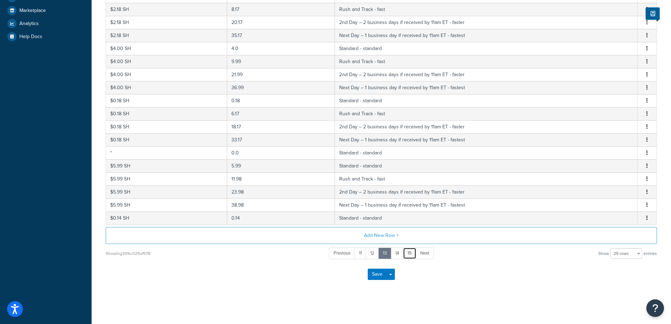
click at [411, 253] on link "15" at bounding box center [409, 253] width 13 height 12
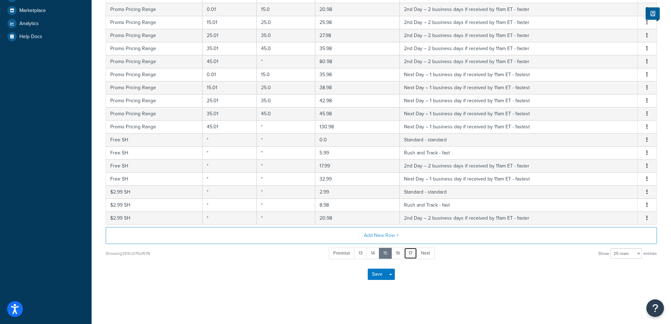
click at [411, 253] on link "17" at bounding box center [410, 253] width 13 height 12
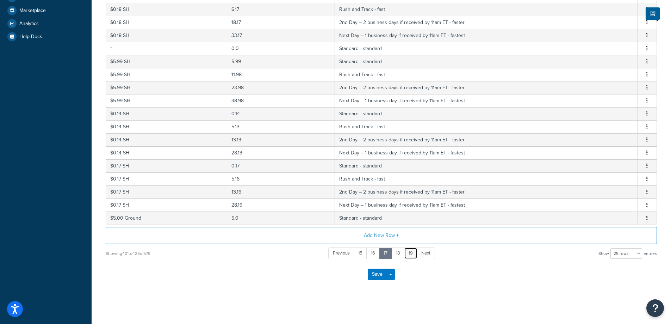
click at [411, 253] on link "19" at bounding box center [410, 253] width 13 height 12
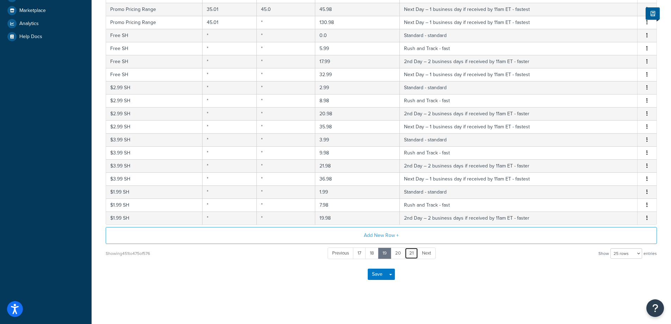
click at [411, 253] on link "21" at bounding box center [411, 253] width 13 height 12
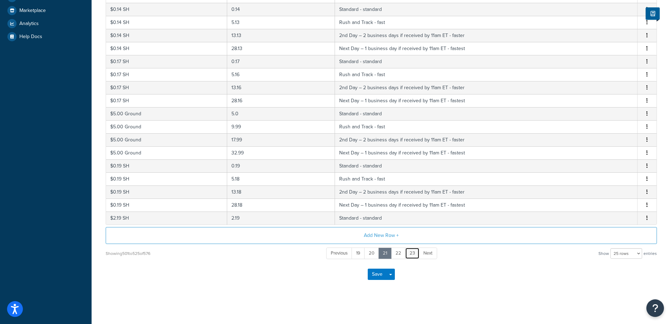
click at [411, 253] on link "23" at bounding box center [412, 253] width 14 height 12
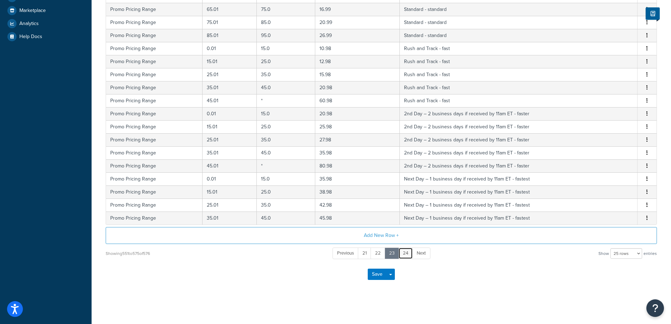
click at [407, 252] on link "24" at bounding box center [405, 253] width 14 height 12
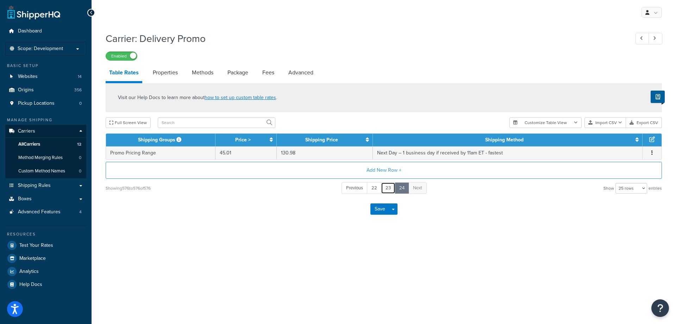
click at [387, 188] on link "23" at bounding box center [388, 188] width 14 height 12
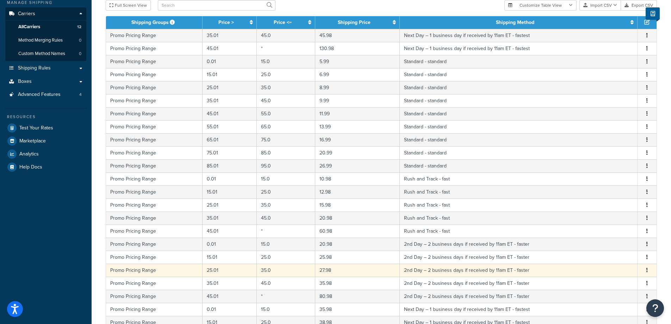
scroll to position [248, 0]
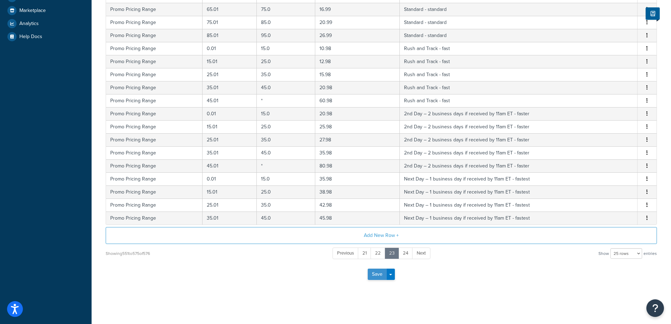
click at [376, 273] on button "Save" at bounding box center [377, 273] width 19 height 11
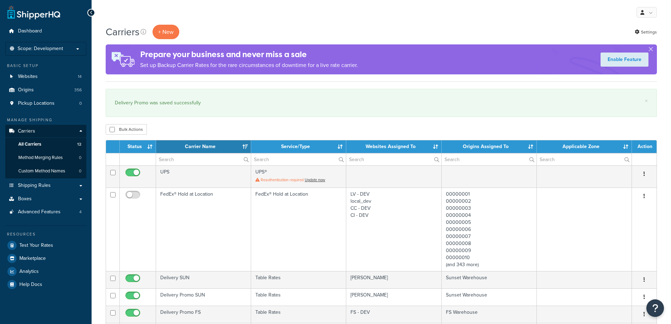
select select "15"
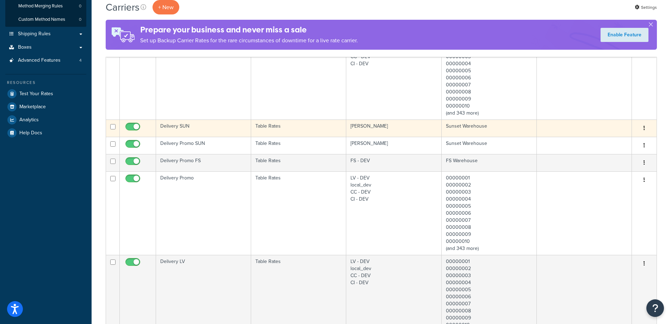
scroll to position [235, 0]
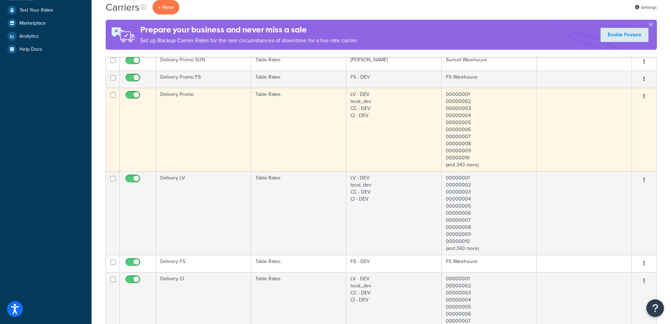
click at [201, 128] on td "Delivery Promo" at bounding box center [203, 129] width 95 height 83
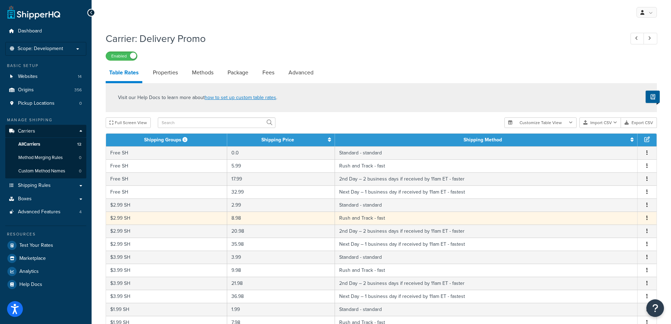
scroll to position [248, 0]
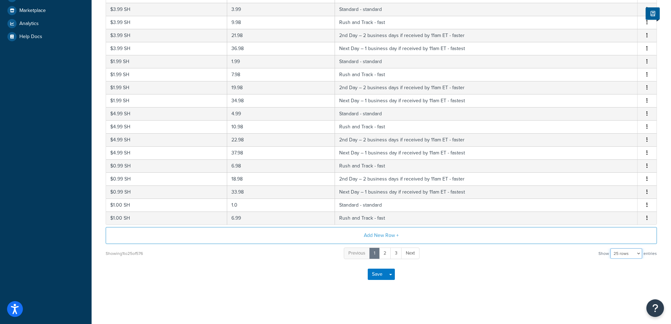
click at [640, 254] on select "10 rows 15 rows 25 rows 50 rows 100 rows 1000 rows" at bounding box center [626, 253] width 32 height 11
select select "1000"
click at [611, 248] on select "10 rows 15 rows 25 rows 50 rows 100 rows 1000 rows" at bounding box center [626, 253] width 32 height 11
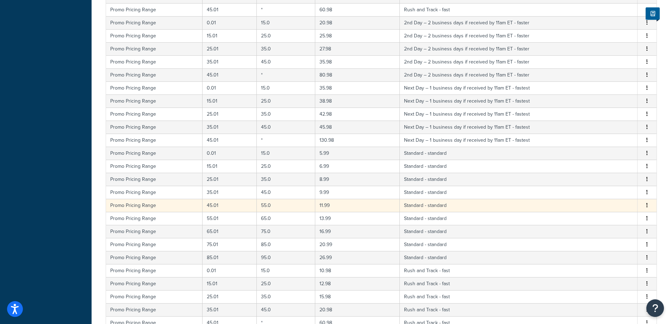
scroll to position [7429, 0]
